Goal: Information Seeking & Learning: Learn about a topic

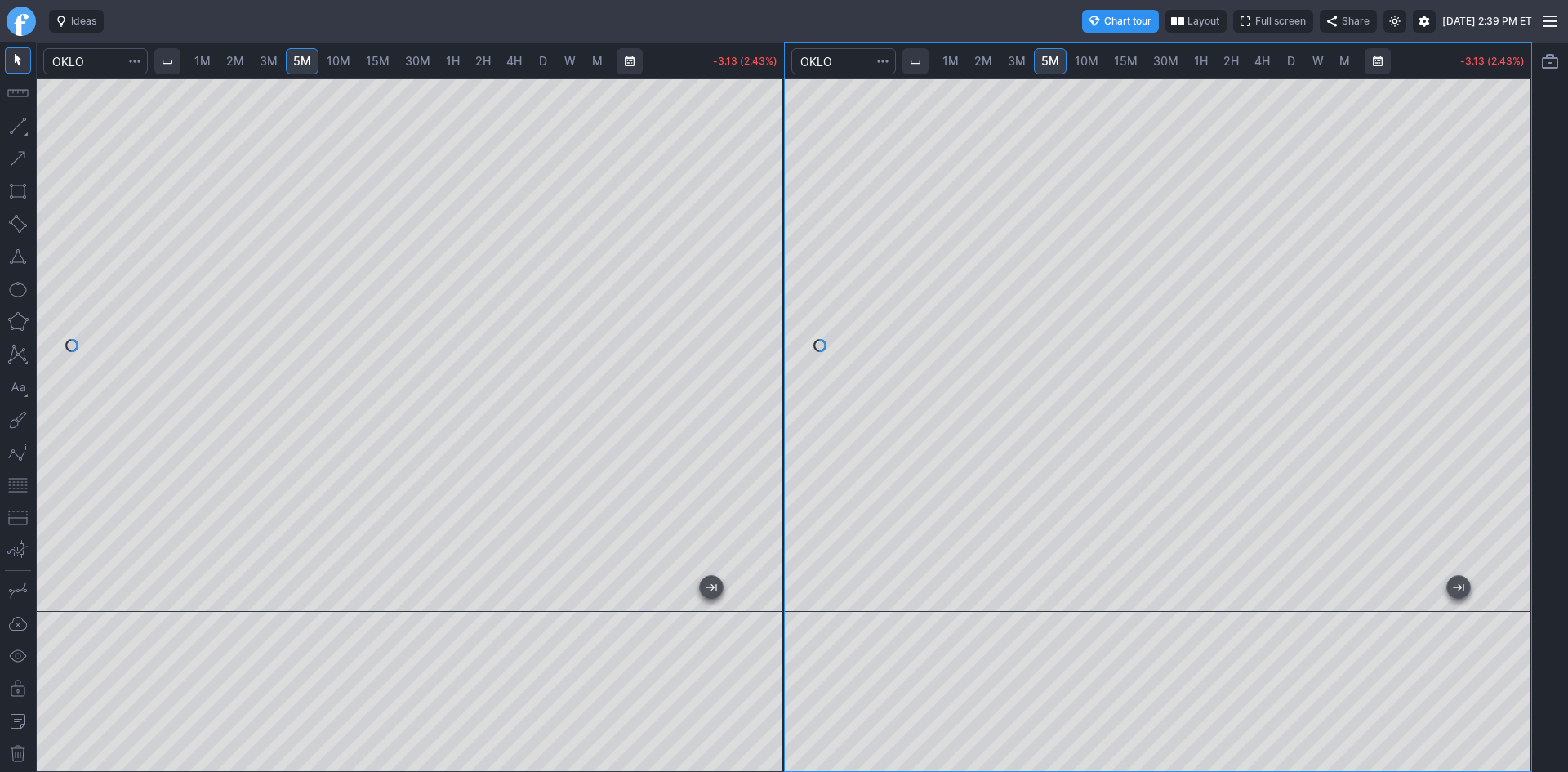
drag, startPoint x: 1512, startPoint y: 407, endPoint x: 1513, endPoint y: 448, distance: 41.0
click at [1513, 448] on div at bounding box center [1513, 341] width 34 height 493
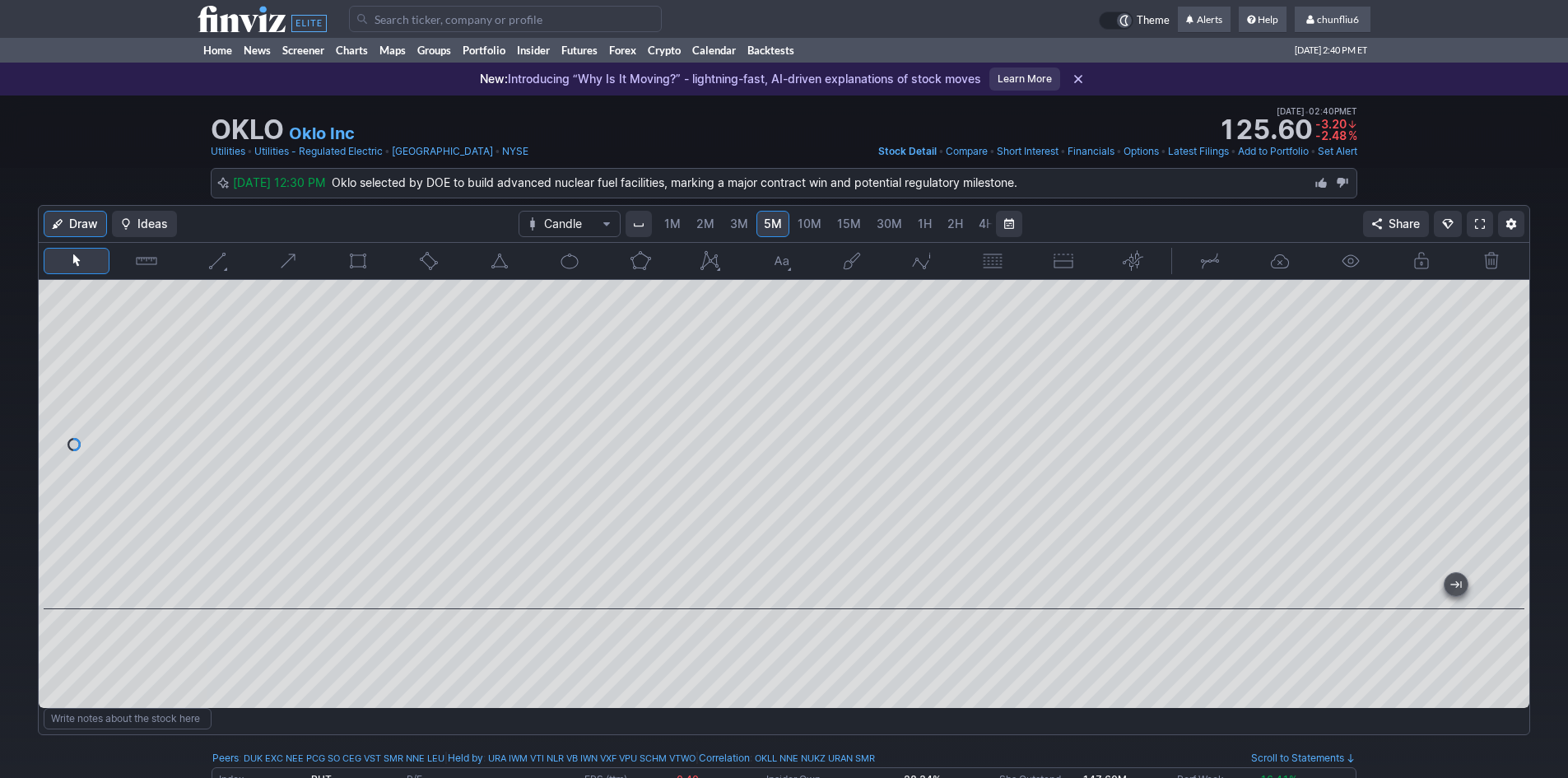
click at [805, 229] on span "10M" at bounding box center [809, 223] width 24 height 14
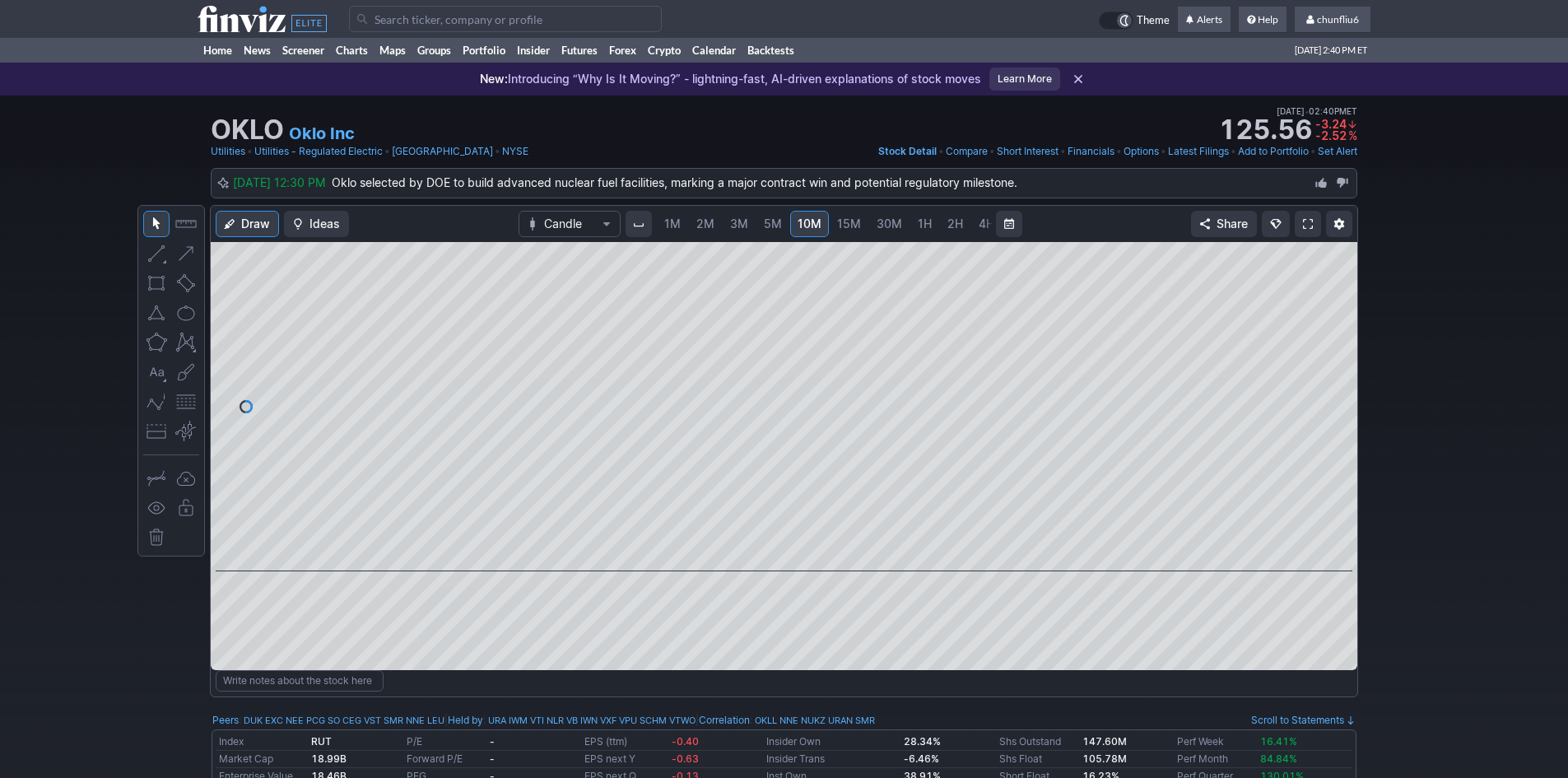
click at [1303, 337] on div at bounding box center [784, 406] width 1146 height 329
click at [886, 221] on span "30M" at bounding box center [889, 223] width 25 height 14
drag, startPoint x: 1335, startPoint y: 314, endPoint x: 1335, endPoint y: 270, distance: 44.0
click at [1335, 270] on div at bounding box center [1340, 403] width 34 height 288
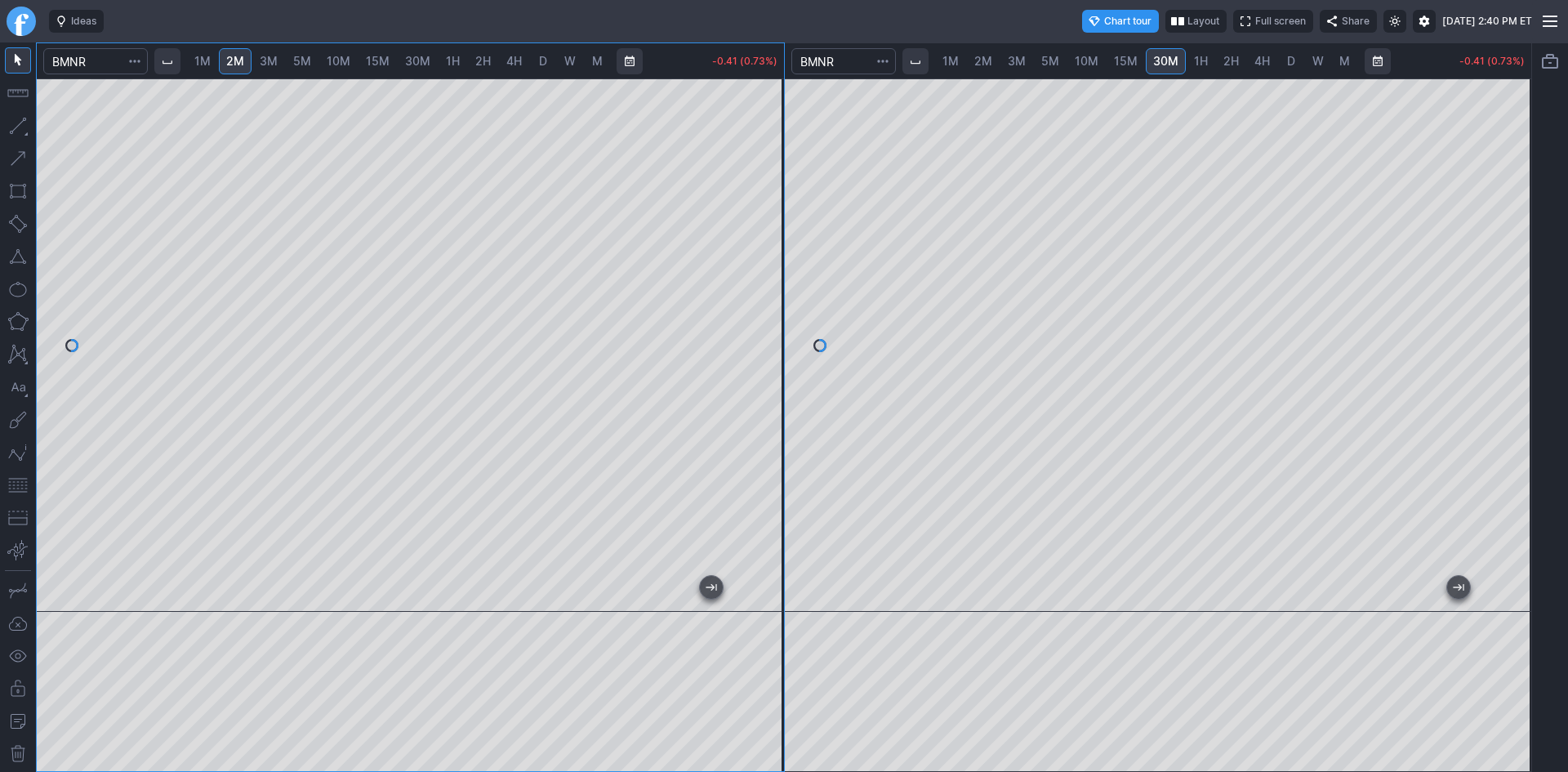
drag, startPoint x: 764, startPoint y: 139, endPoint x: 762, endPoint y: 203, distance: 64.0
click at [767, 209] on div at bounding box center [766, 341] width 34 height 493
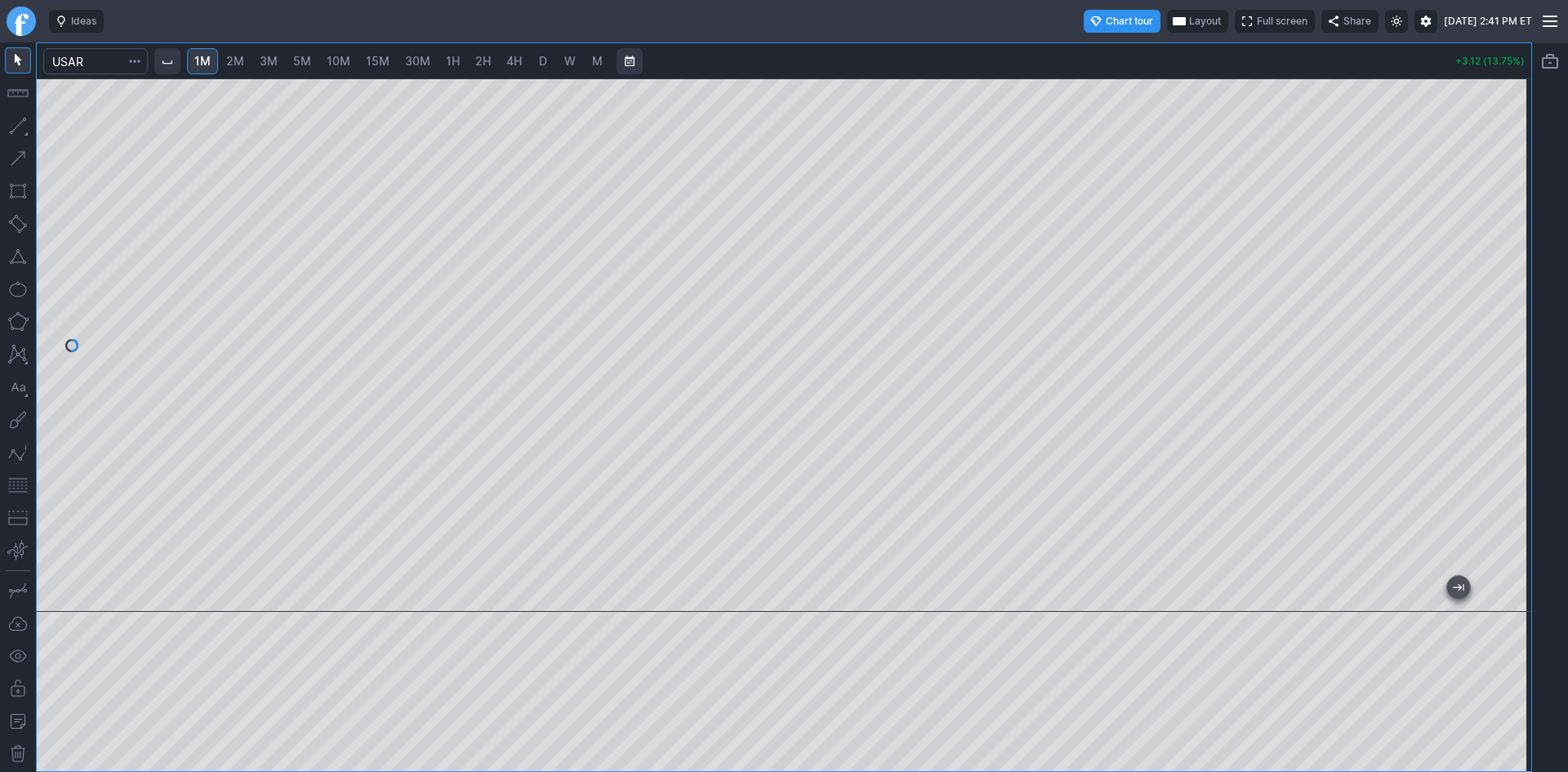
click at [266, 60] on span "3M" at bounding box center [268, 60] width 18 height 13
drag, startPoint x: 1505, startPoint y: 195, endPoint x: 1504, endPoint y: 258, distance: 63.0
click at [1504, 258] on div at bounding box center [1513, 341] width 34 height 493
click at [22, 489] on button "button" at bounding box center [17, 485] width 26 height 26
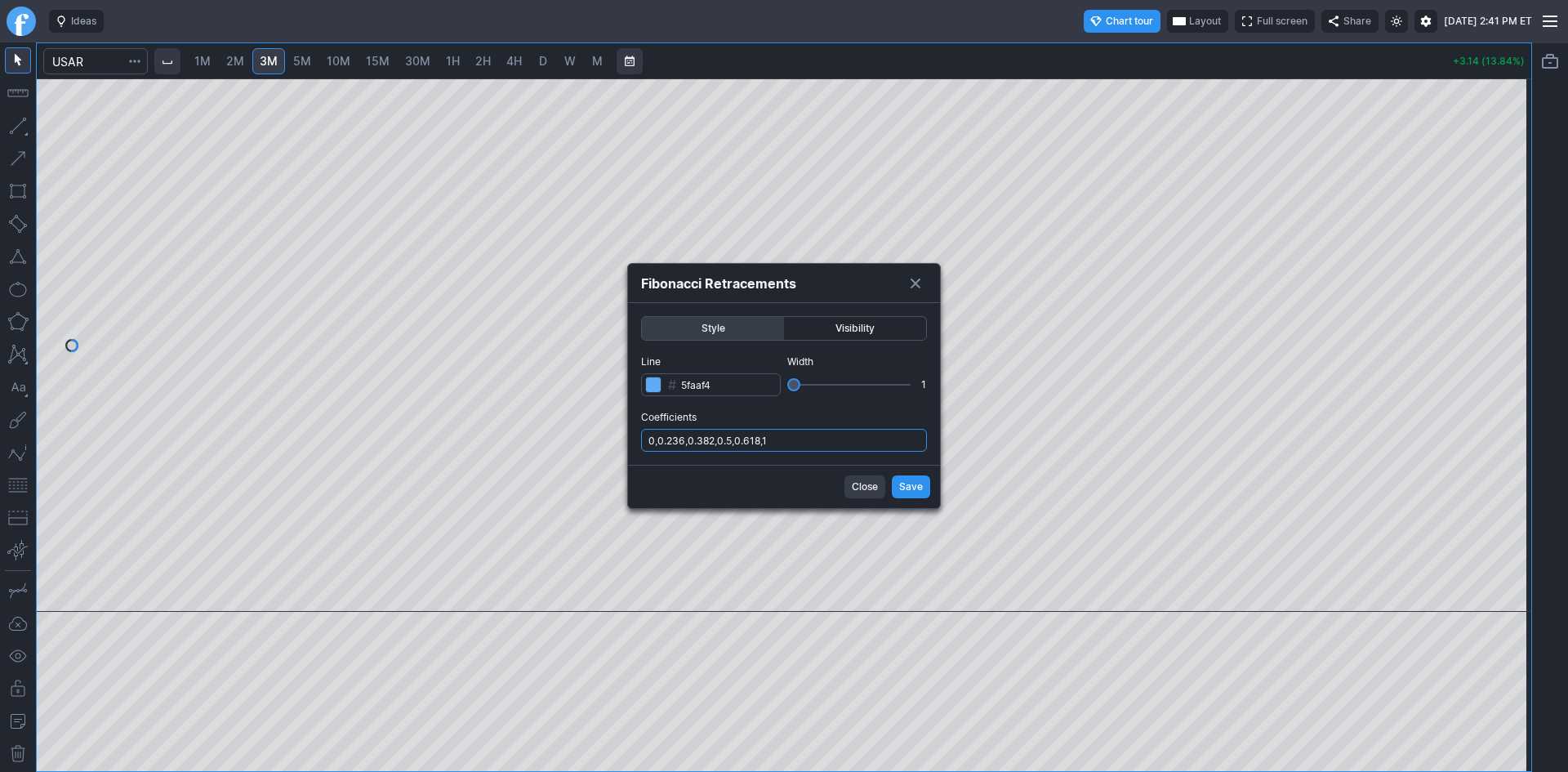
click at [855, 436] on input "0,0.236,0.382,0.5,0.618,1" at bounding box center [784, 440] width 285 height 22
type input "0,0.236,0.382,0.5,0.618,1,.786"
click at [907, 482] on span "Save" at bounding box center [911, 487] width 23 height 16
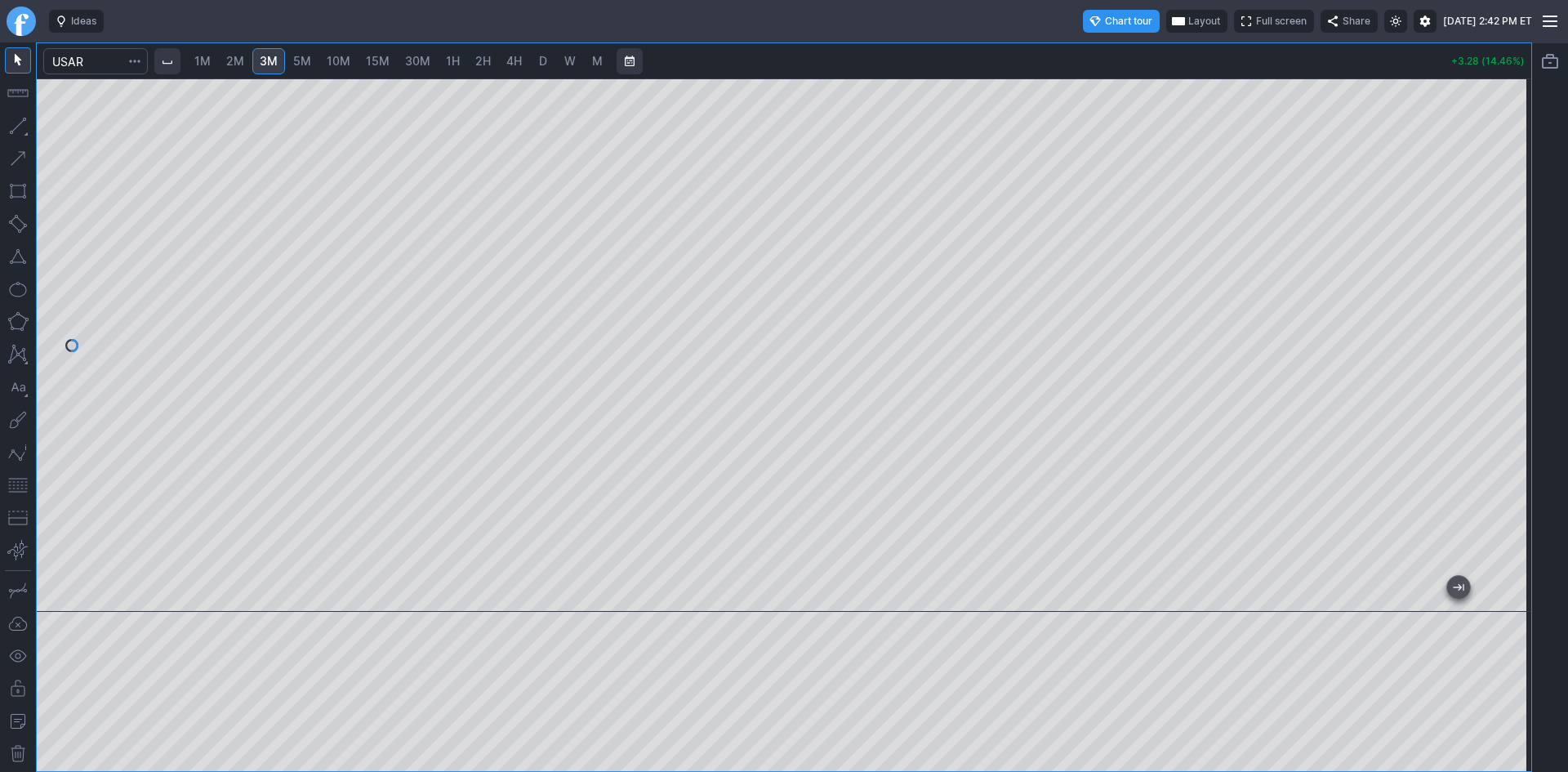
drag, startPoint x: 1508, startPoint y: 380, endPoint x: 1514, endPoint y: 374, distance: 8.5
click at [1514, 374] on div at bounding box center [1513, 341] width 34 height 493
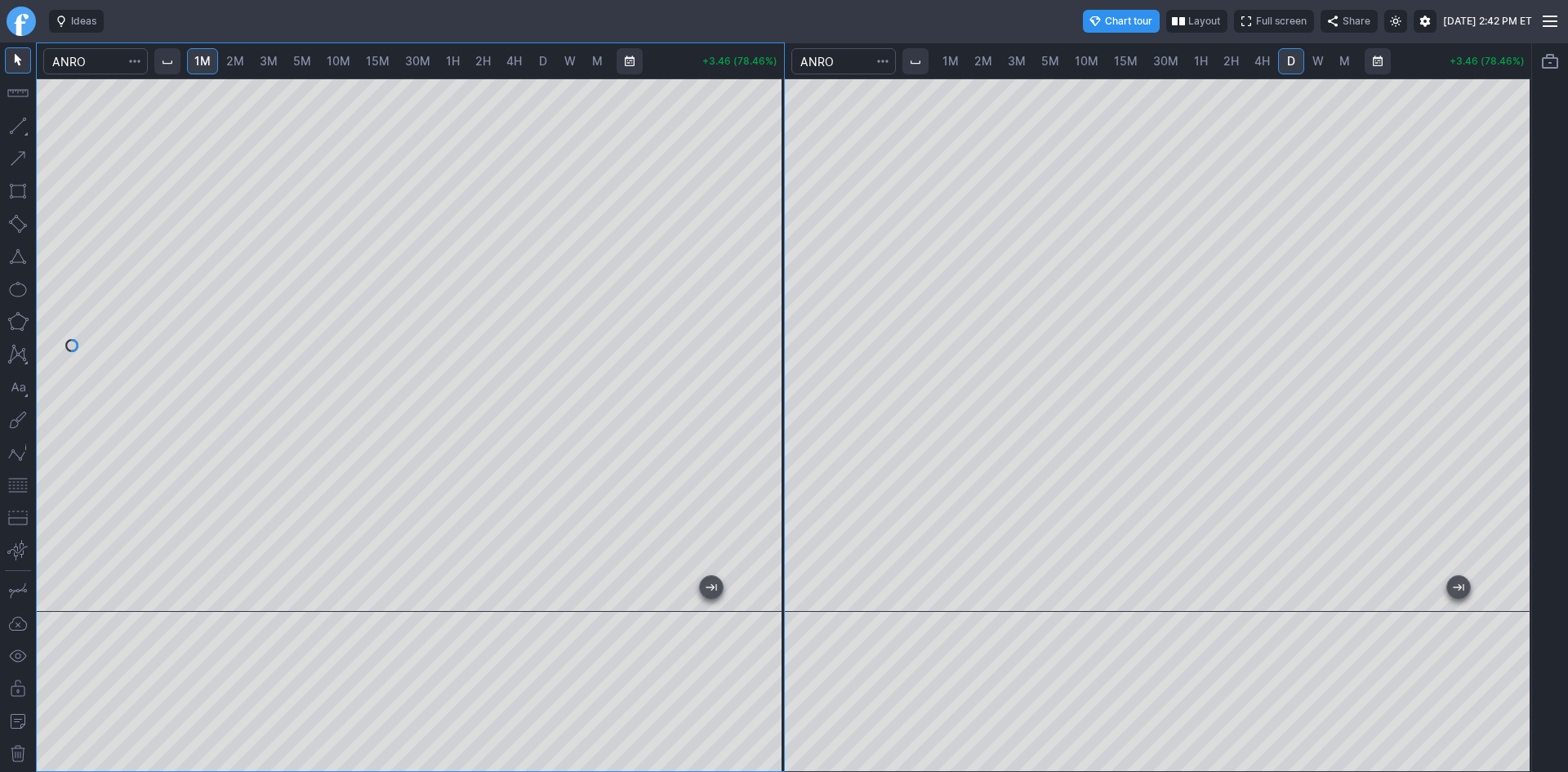
drag, startPoint x: 775, startPoint y: 115, endPoint x: 763, endPoint y: 165, distance: 51.4
click at [763, 165] on div at bounding box center [766, 341] width 34 height 493
drag, startPoint x: 1514, startPoint y: 180, endPoint x: 1509, endPoint y: 251, distance: 71.2
click at [1511, 250] on div at bounding box center [1513, 341] width 34 height 493
drag, startPoint x: 1511, startPoint y: 200, endPoint x: 1518, endPoint y: 154, distance: 46.5
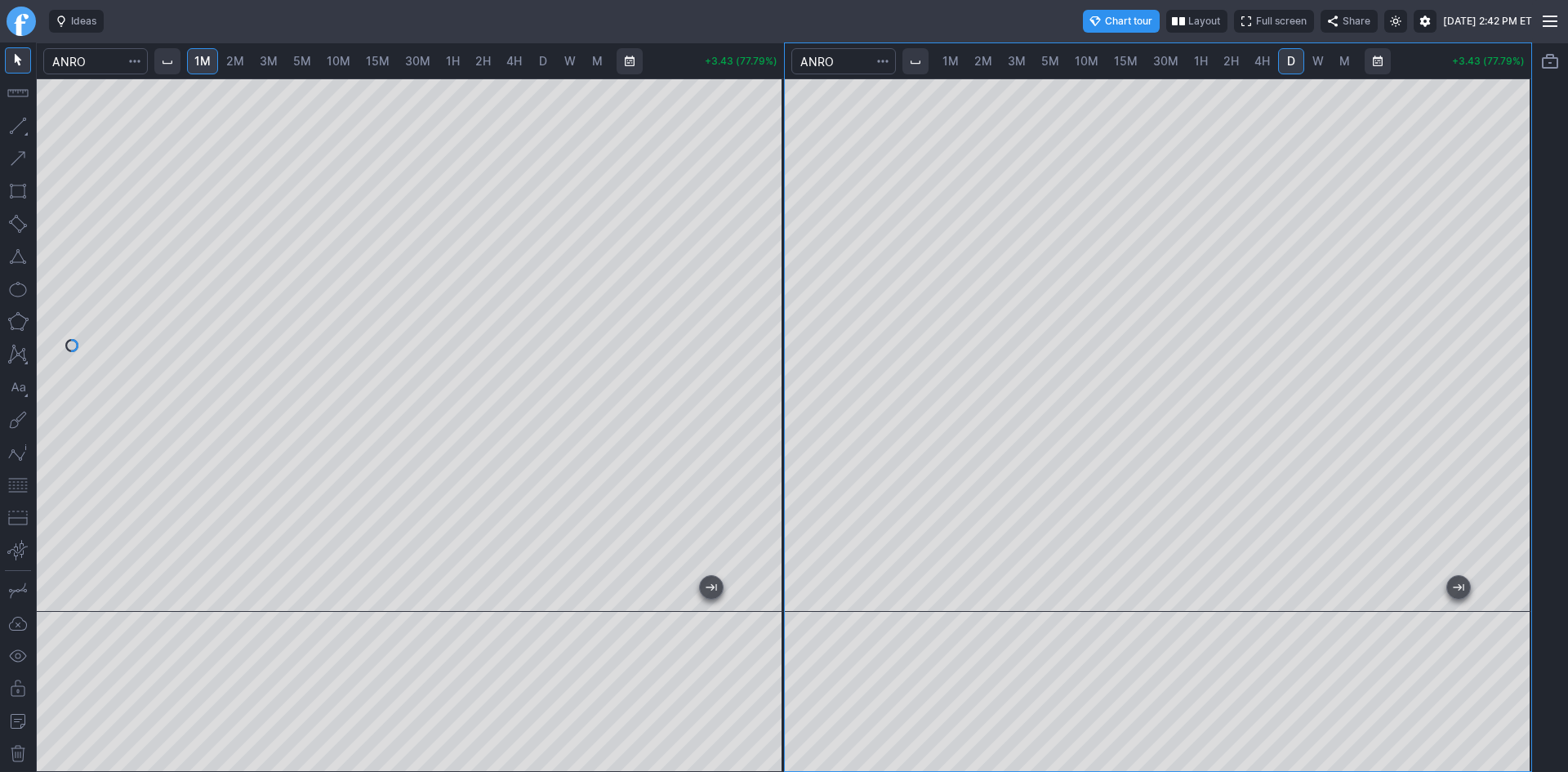
click at [1518, 154] on div at bounding box center [1513, 341] width 34 height 493
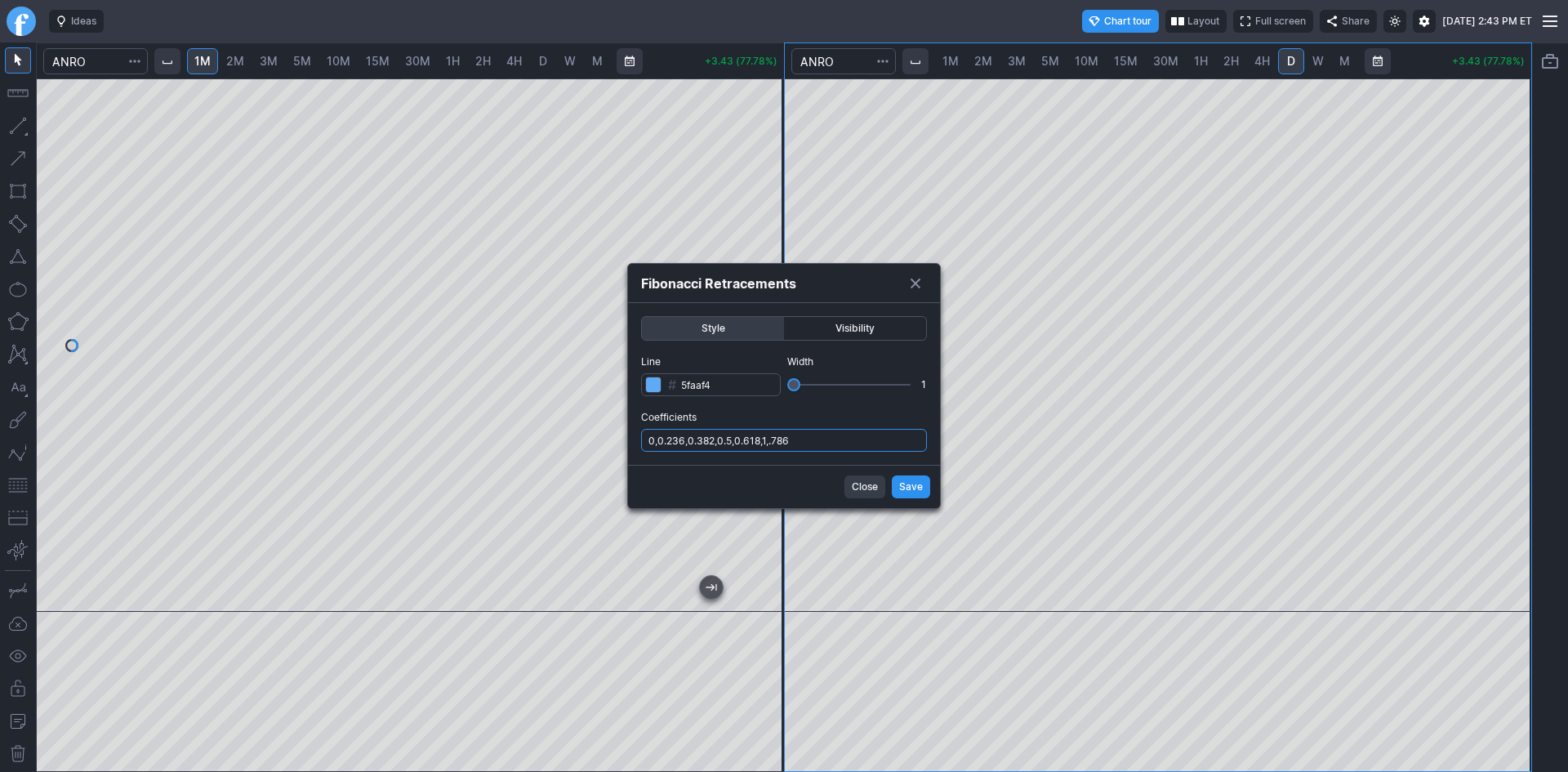
click at [840, 444] on input "0,0.236,0.382,0.5,0.618,1,.786" at bounding box center [784, 440] width 285 height 22
type input "0,0.236,0.382,0.5,0.618,1,.786,1.236"
click at [906, 485] on span "Save" at bounding box center [911, 487] width 23 height 16
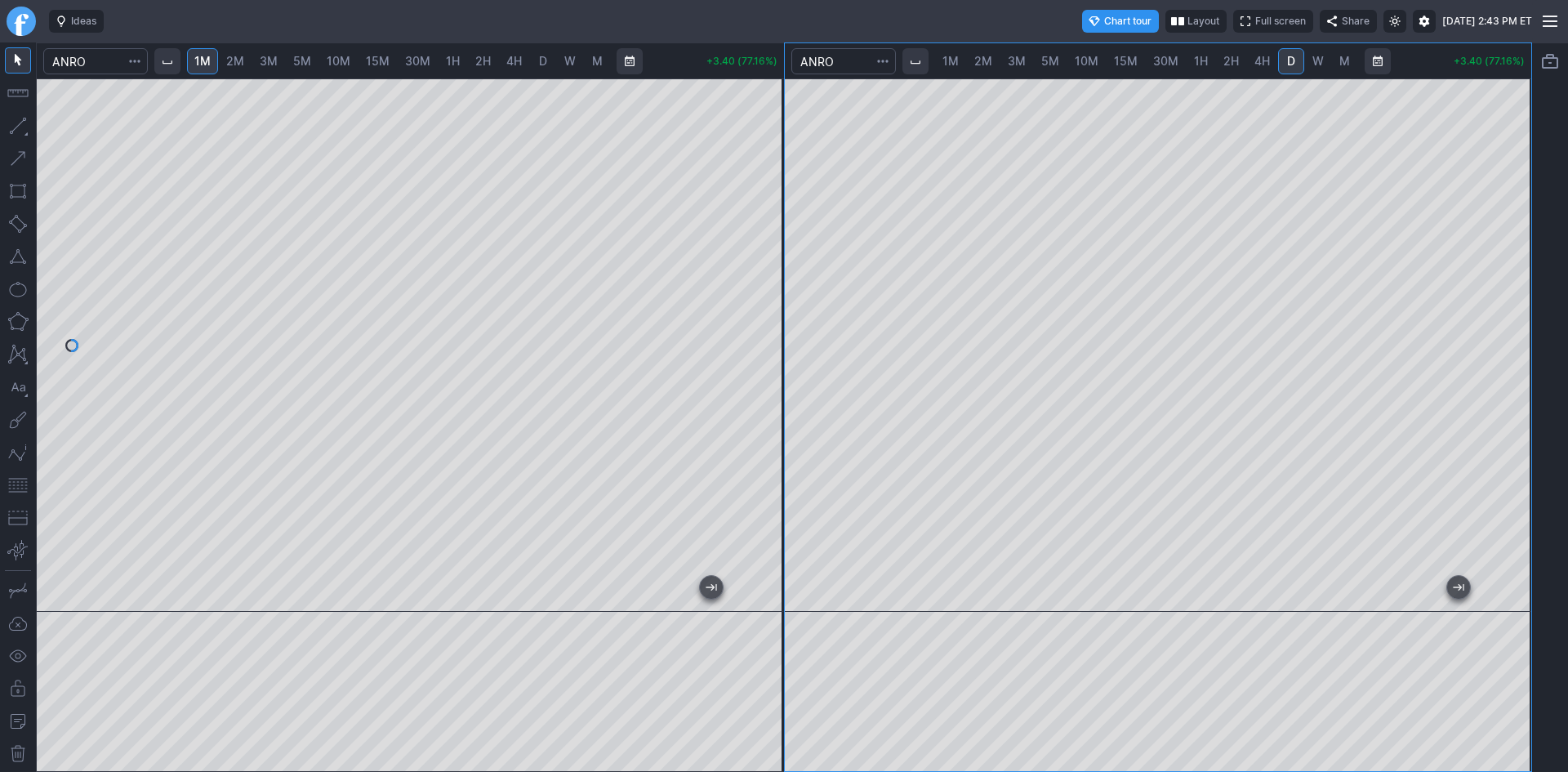
drag, startPoint x: 764, startPoint y: 328, endPoint x: 764, endPoint y: 312, distance: 16.0
click at [764, 312] on div at bounding box center [766, 341] width 34 height 493
drag, startPoint x: 769, startPoint y: 269, endPoint x: 769, endPoint y: 339, distance: 70.0
click at [769, 339] on div at bounding box center [766, 341] width 34 height 493
drag, startPoint x: 1499, startPoint y: 294, endPoint x: 1505, endPoint y: 344, distance: 50.4
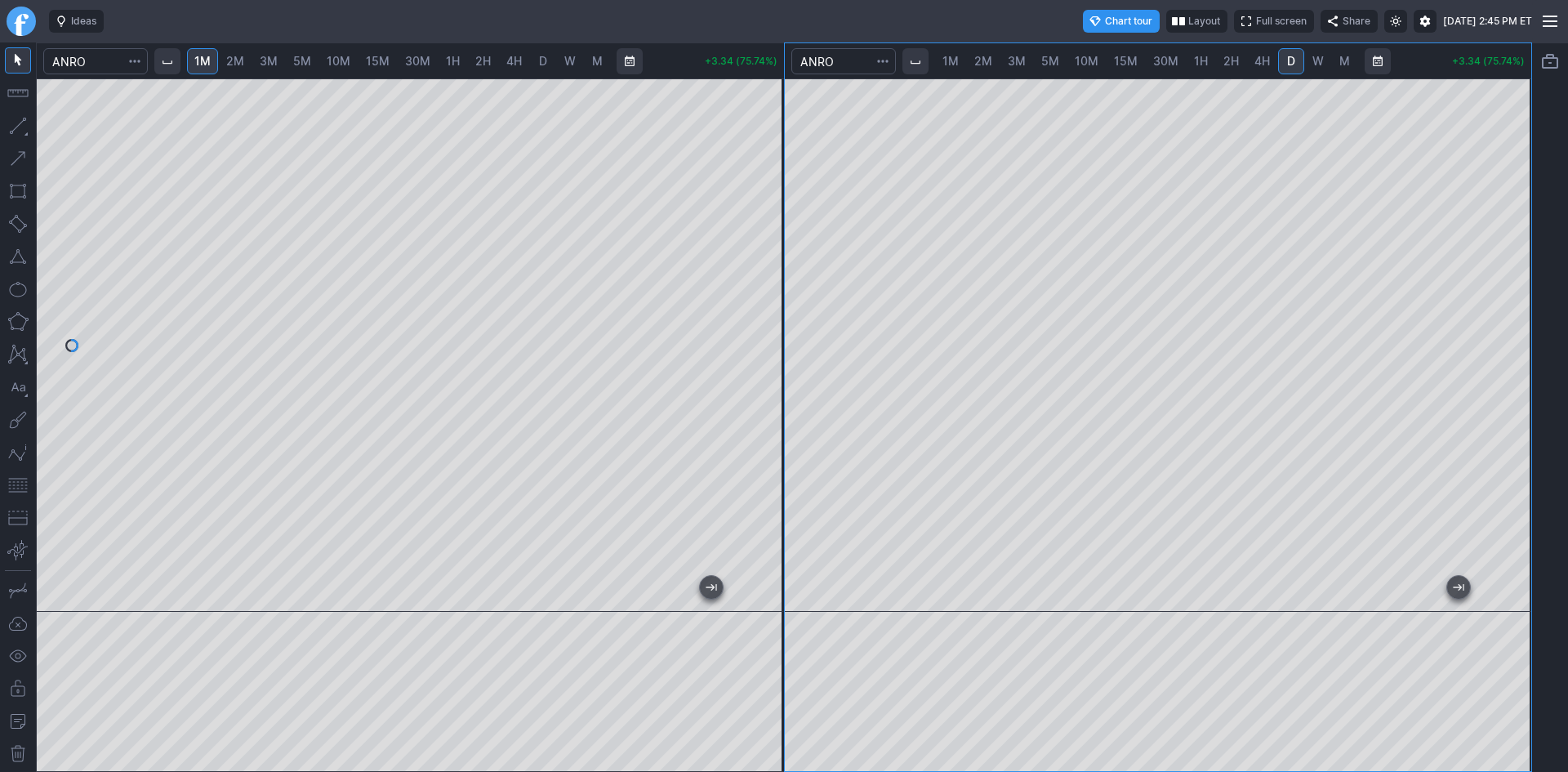
click at [1505, 344] on div at bounding box center [1513, 341] width 34 height 493
drag, startPoint x: 771, startPoint y: 276, endPoint x: 771, endPoint y: 285, distance: 9.0
click at [771, 285] on div at bounding box center [766, 341] width 34 height 493
drag, startPoint x: 764, startPoint y: 284, endPoint x: 773, endPoint y: 252, distance: 33.2
click at [773, 252] on div at bounding box center [766, 341] width 34 height 493
